Goal: Find specific page/section: Find specific page/section

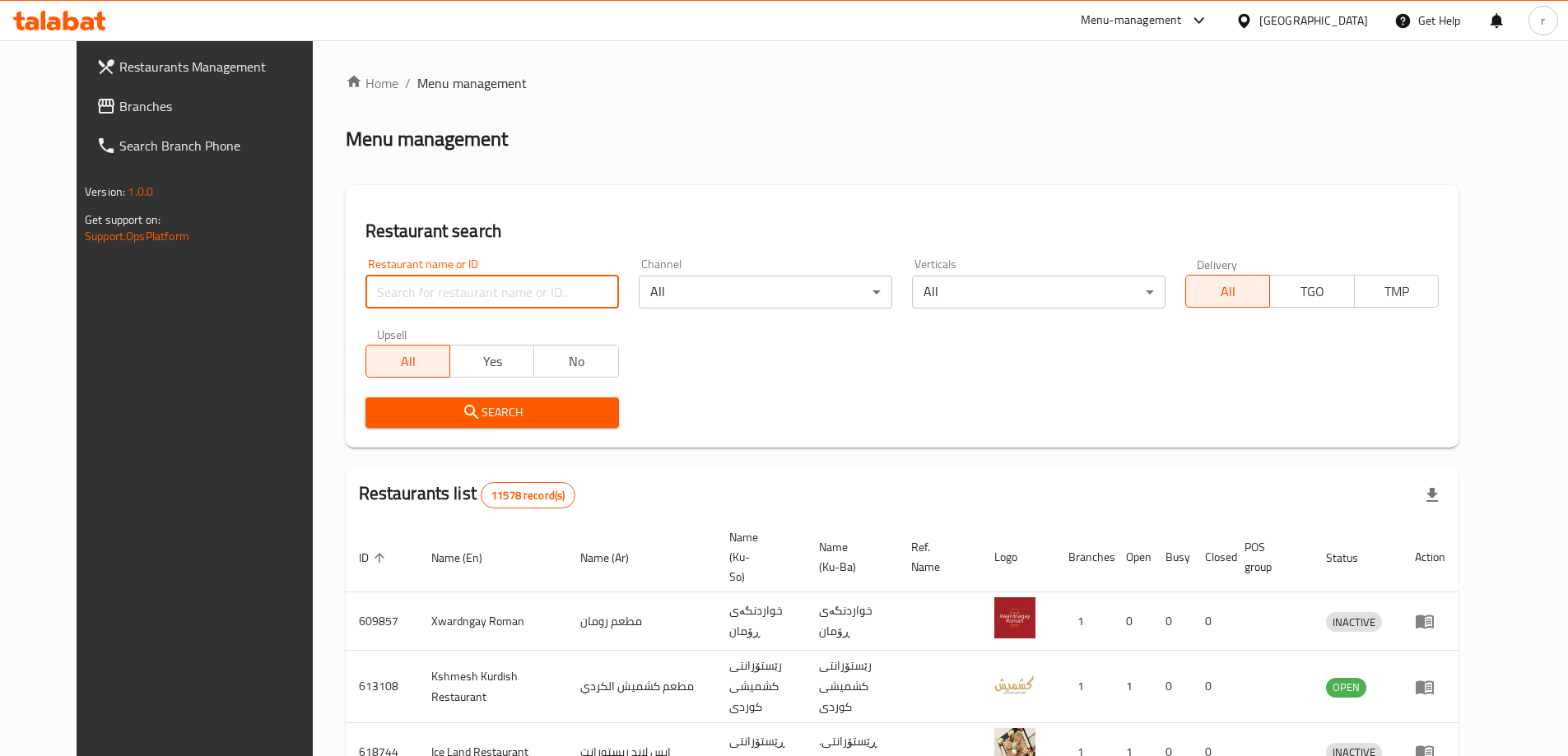
drag, startPoint x: 507, startPoint y: 289, endPoint x: 444, endPoint y: 308, distance: 65.8
click at [507, 289] on input "search" at bounding box center [492, 292] width 254 height 33
paste input "Abu Yasser Restaurant & appetizers"
type input "Abu Yasser Restaurant & appetizers"
click at [379, 420] on span "Search" at bounding box center [492, 413] width 227 height 21
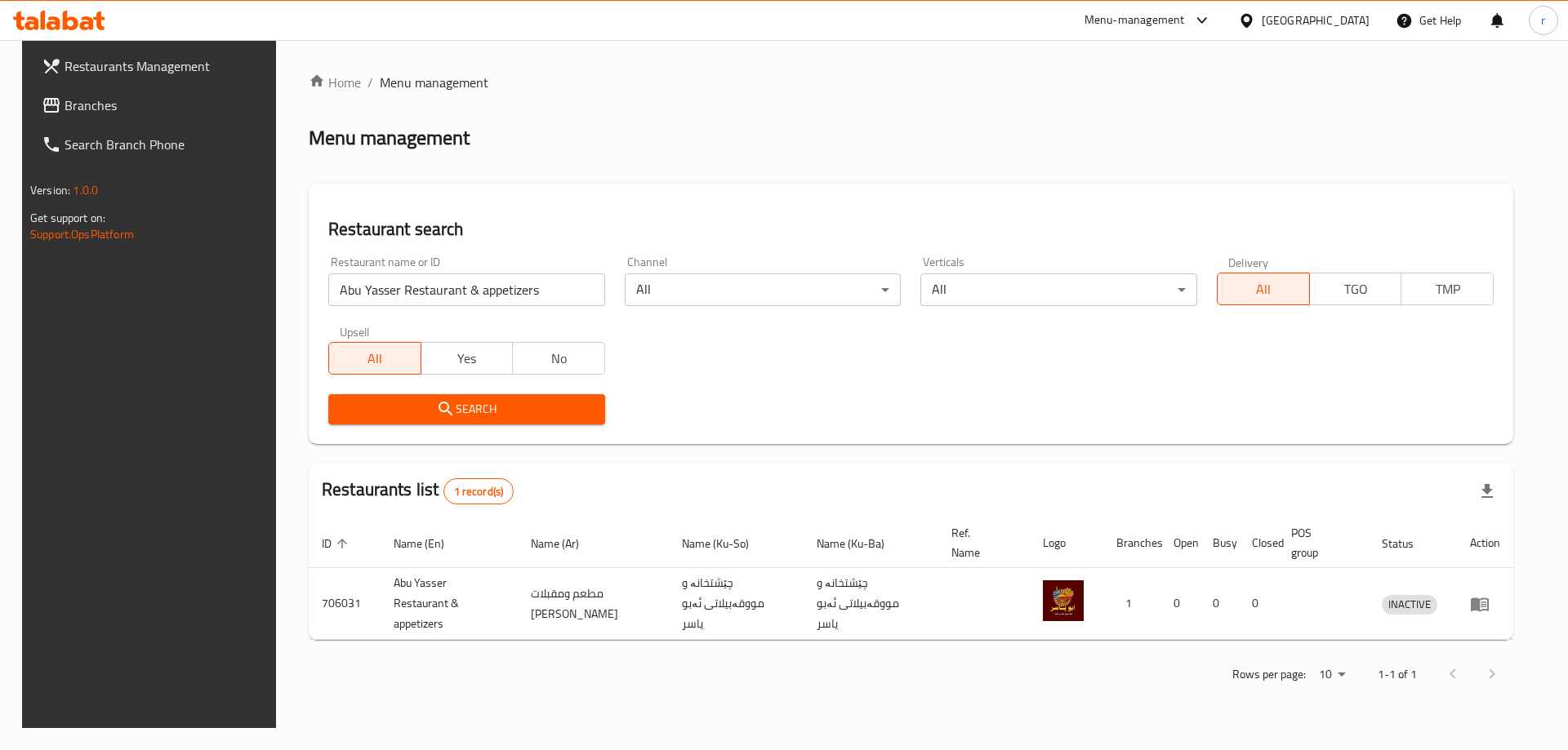
click at [727, 425] on div "Search" at bounding box center [911, 409] width 1185 height 50
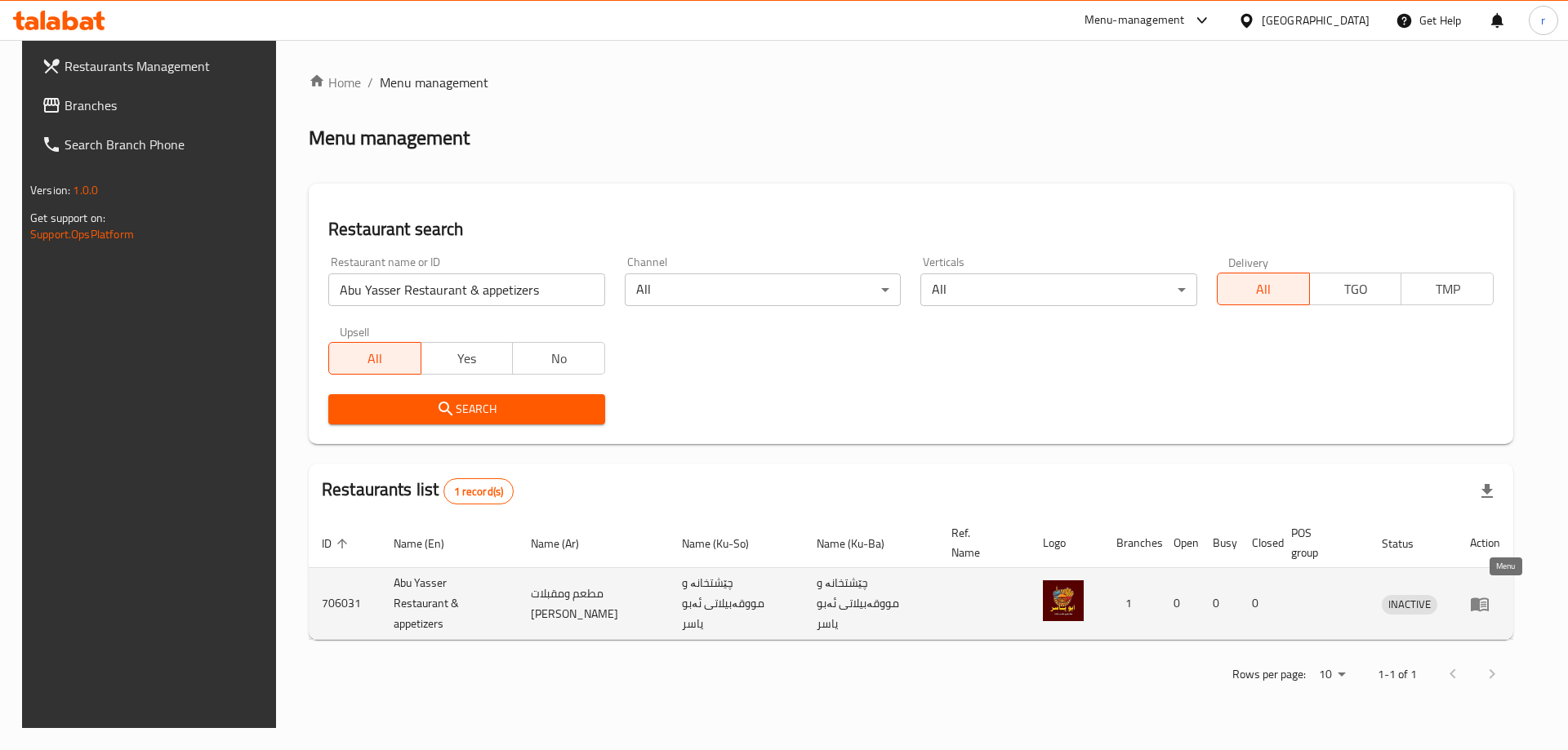
click at [1489, 594] on icon "enhanced table" at bounding box center [1480, 604] width 20 height 20
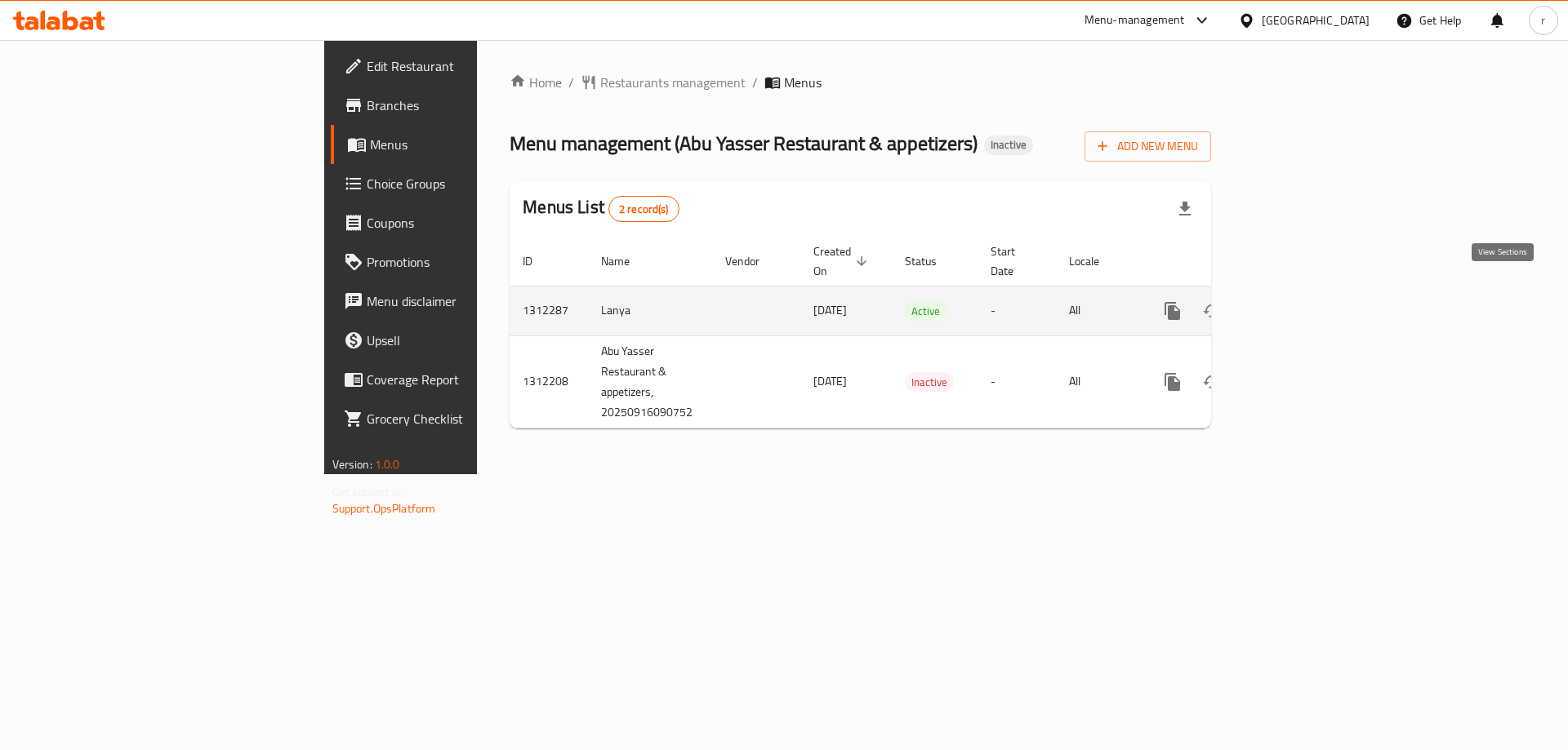
click at [1310, 304] on link "enhanced table" at bounding box center [1290, 311] width 39 height 39
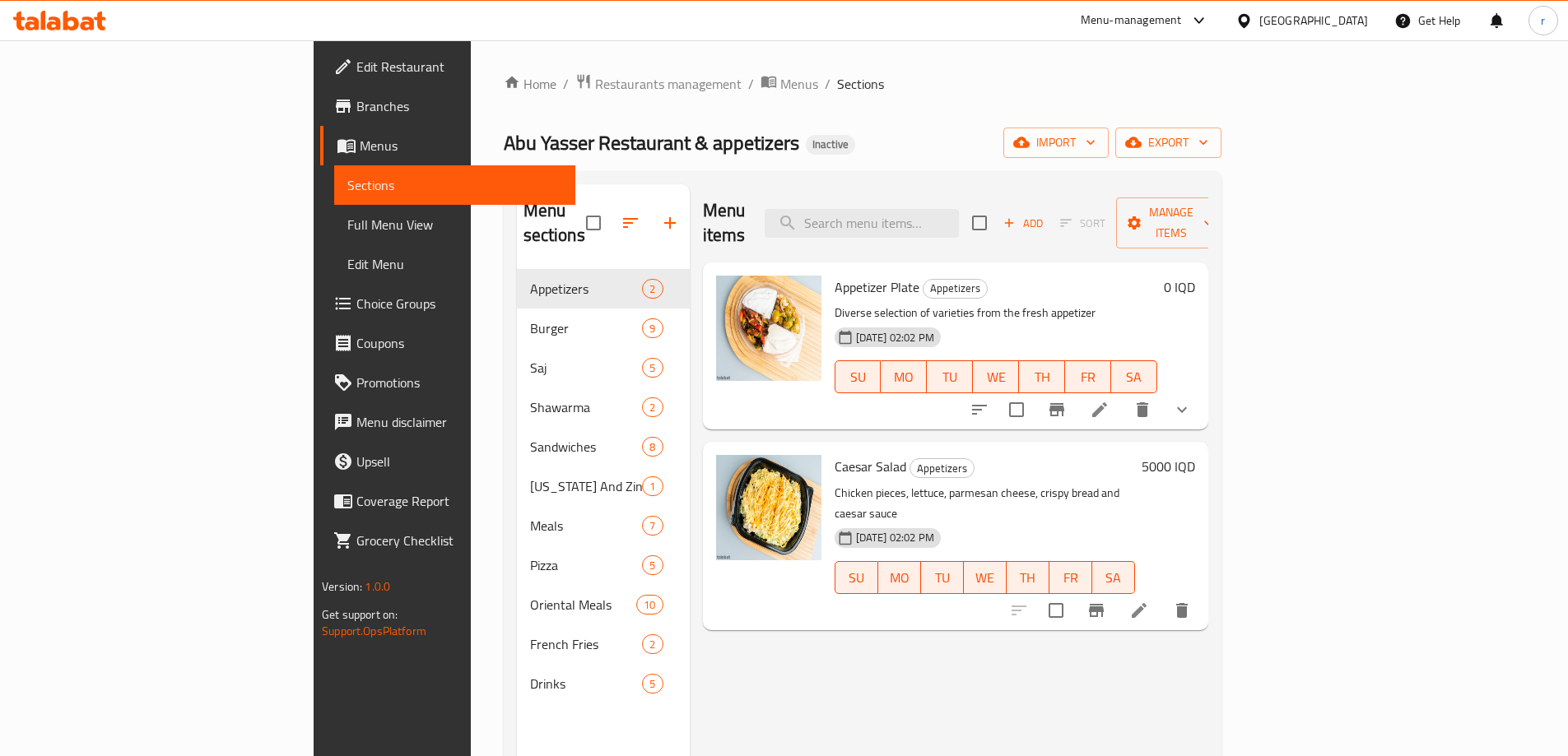
click at [347, 226] on span "Full Menu View" at bounding box center [454, 225] width 215 height 20
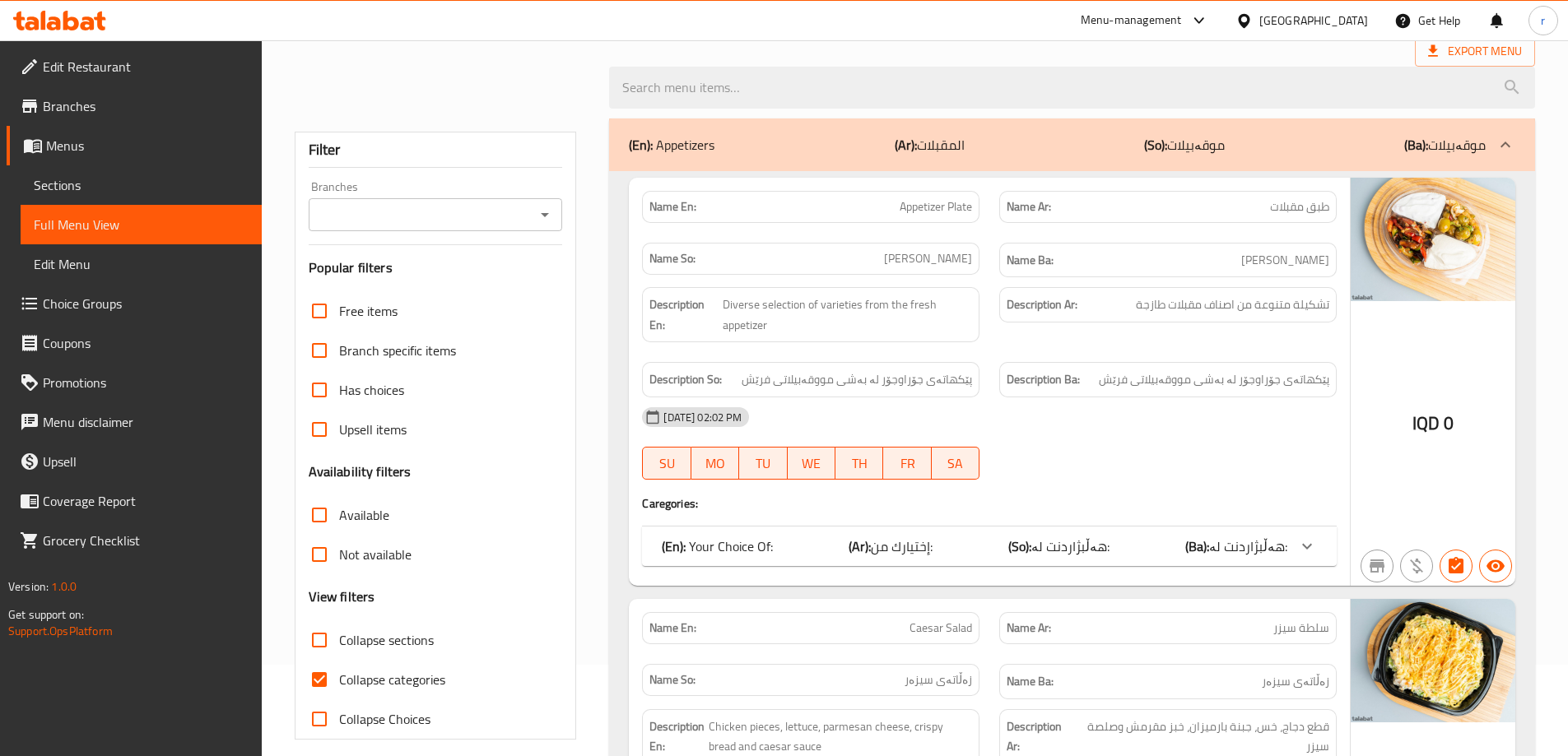
scroll to position [220, 0]
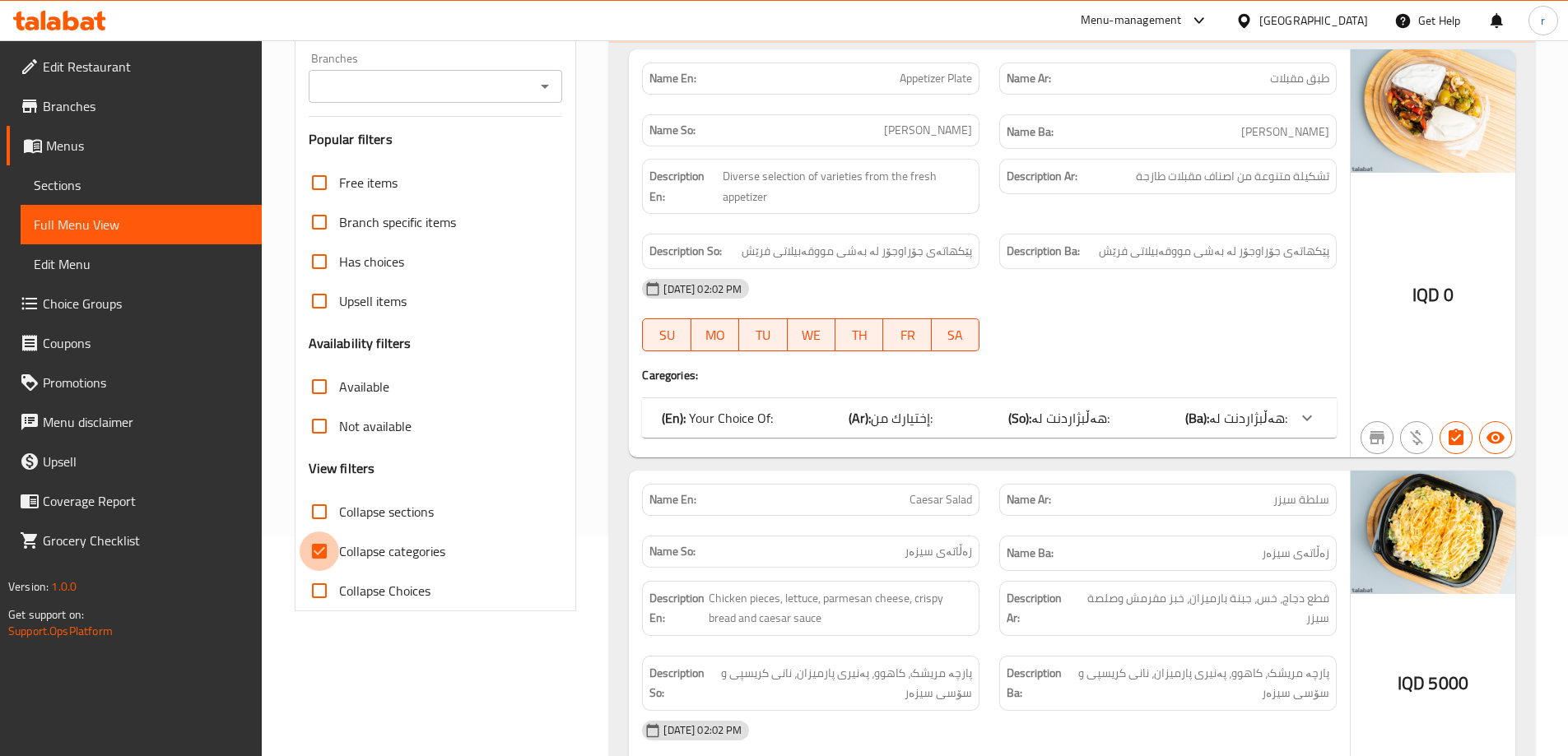
click at [310, 556] on input "Collapse categories" at bounding box center [319, 551] width 39 height 39
checkbox input "false"
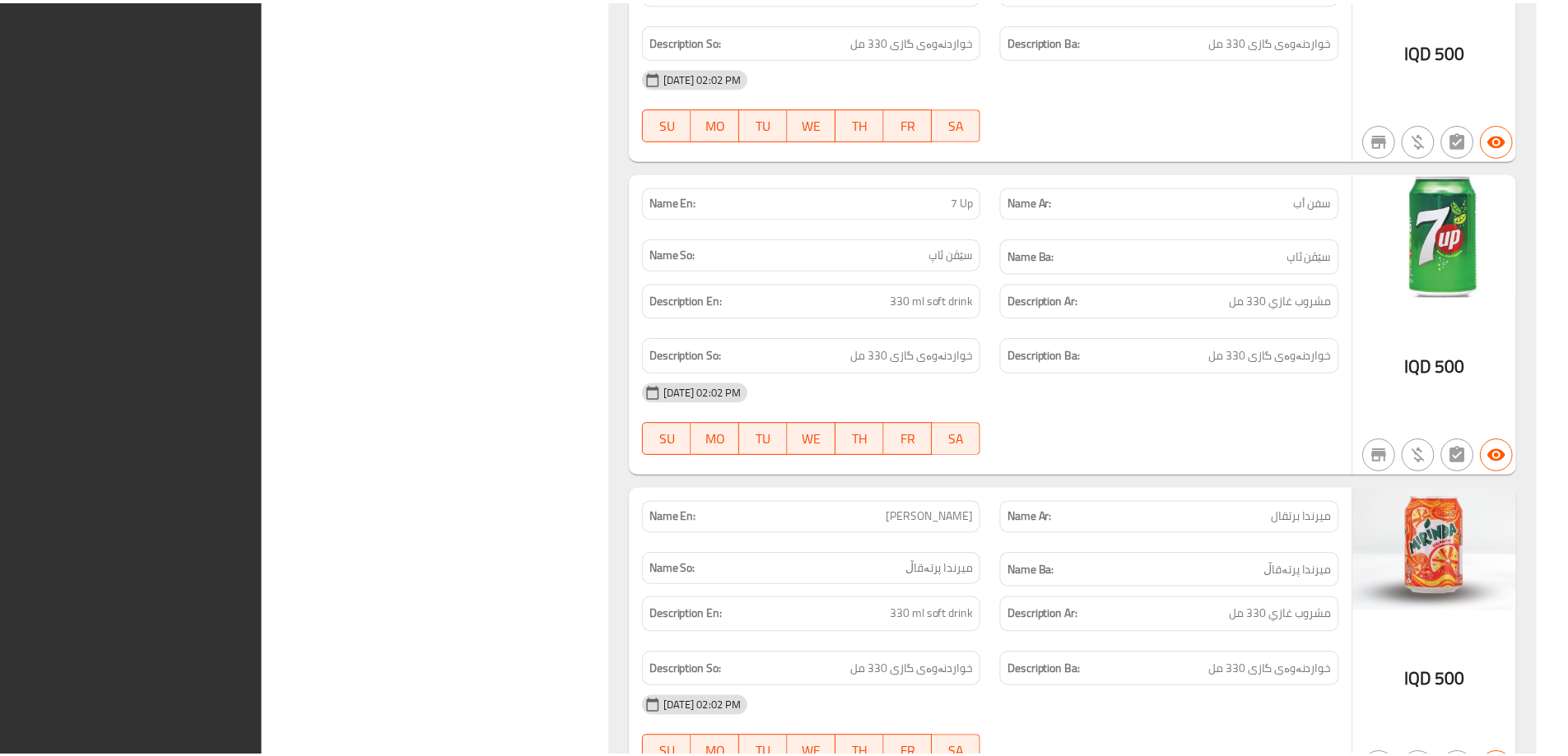
scroll to position [26256, 0]
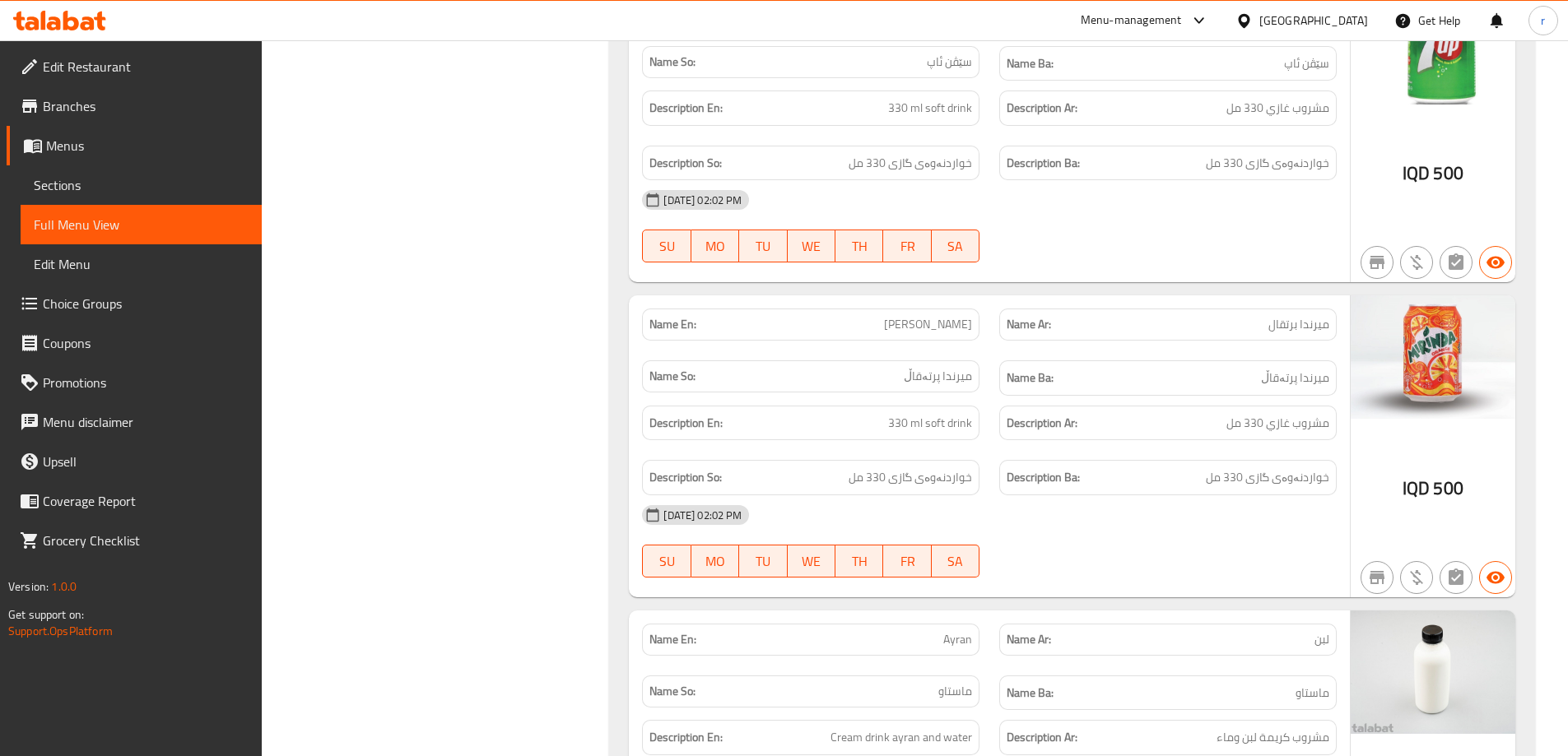
click at [205, 106] on span "Branches" at bounding box center [145, 106] width 205 height 20
